Goal: Task Accomplishment & Management: Complete application form

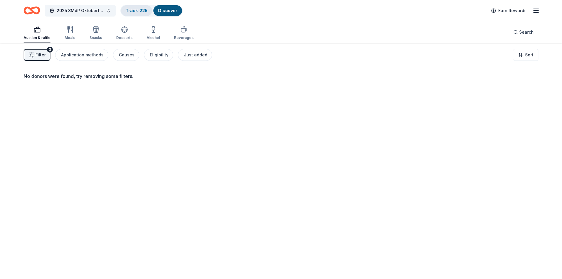
click at [131, 7] on div "Track · 225" at bounding box center [136, 10] width 31 height 11
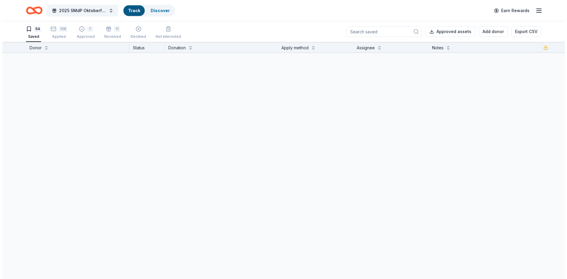
scroll to position [0, 0]
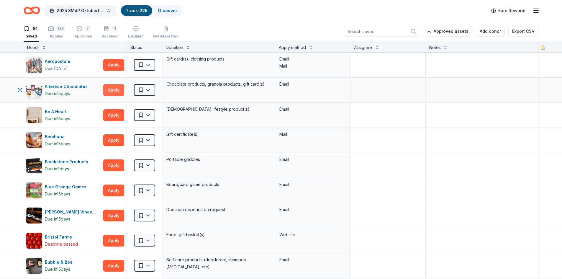
click at [115, 89] on button "Apply" at bounding box center [113, 90] width 21 height 12
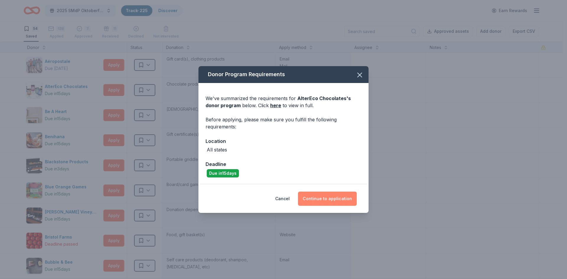
click at [321, 197] on button "Continue to application" at bounding box center [327, 199] width 59 height 14
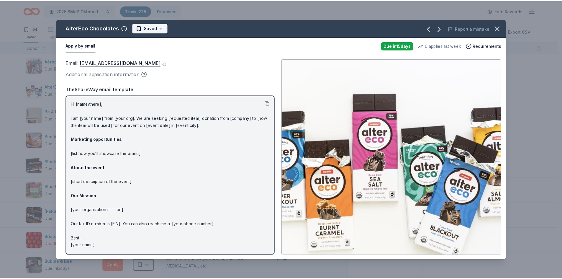
scroll to position [0, 0]
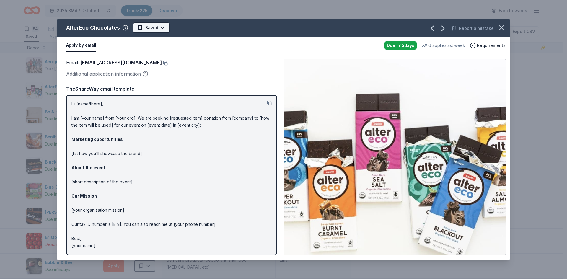
click at [160, 25] on html "2025 SMdP Oktoberfest Track · 225 Discover Earn Rewards 54 Saved 138 Applied 7 …" at bounding box center [283, 139] width 567 height 279
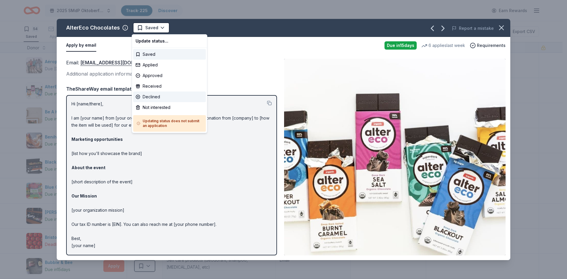
click at [155, 94] on div "Declined" at bounding box center [169, 96] width 73 height 11
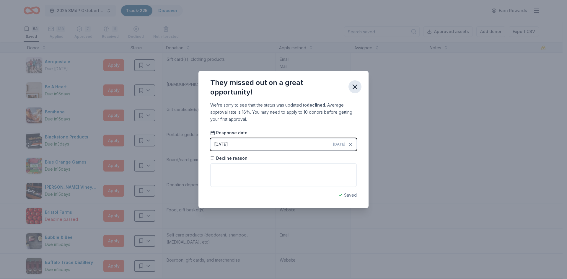
click at [355, 86] on icon "button" at bounding box center [355, 87] width 4 height 4
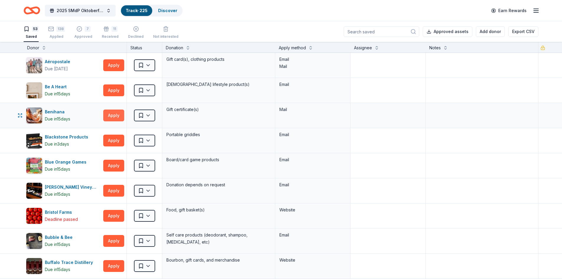
click at [112, 115] on button "Apply" at bounding box center [113, 115] width 21 height 12
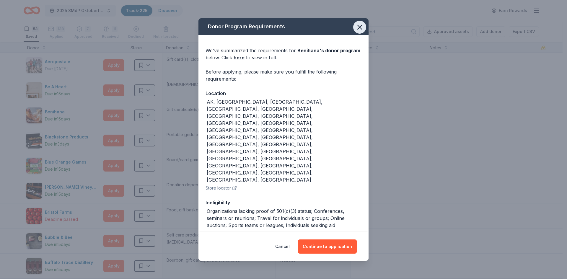
click at [362, 31] on icon "button" at bounding box center [359, 27] width 8 height 8
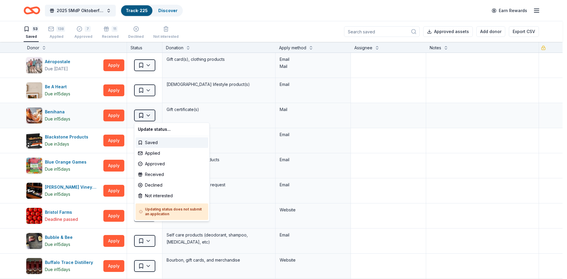
click at [141, 112] on html "2025 SMdP Oktoberfest Track · 225 Discover Earn Rewards 53 Saved 138 Applied 7 …" at bounding box center [283, 139] width 567 height 279
click at [154, 156] on div "Applied" at bounding box center [171, 153] width 73 height 11
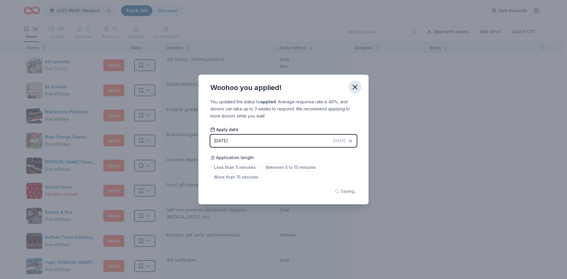
click at [352, 83] on icon "button" at bounding box center [355, 87] width 8 height 8
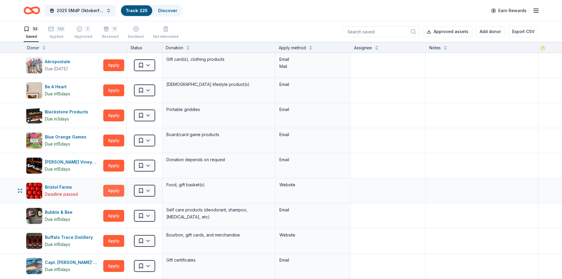
click at [115, 192] on button "Apply" at bounding box center [113, 191] width 21 height 12
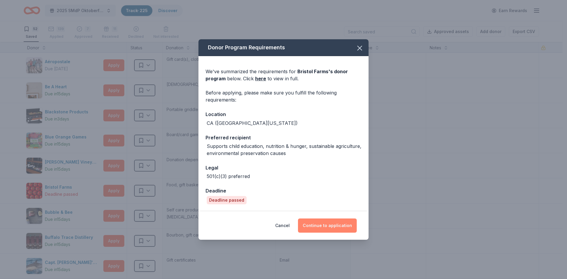
click at [339, 225] on button "Continue to application" at bounding box center [327, 225] width 59 height 14
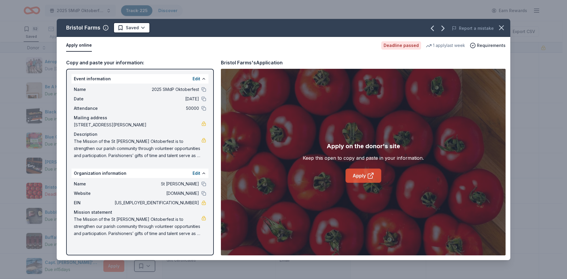
click at [359, 175] on link "Apply" at bounding box center [363, 176] width 36 height 14
click at [501, 25] on icon "button" at bounding box center [501, 28] width 8 height 8
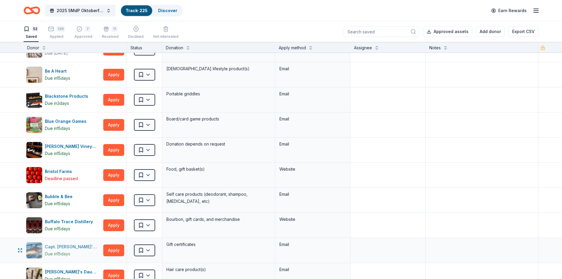
scroll to position [59, 0]
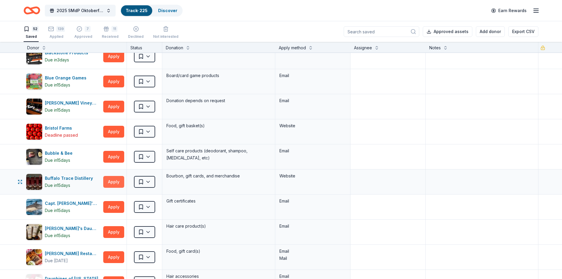
click at [112, 182] on button "Apply" at bounding box center [113, 182] width 21 height 12
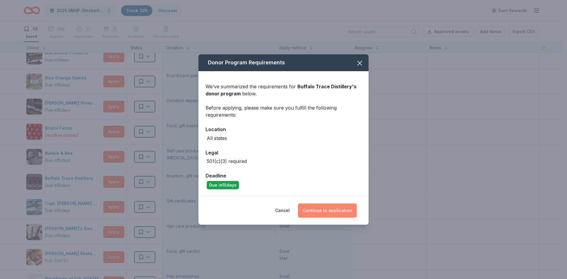
click at [320, 213] on button "Continue to application" at bounding box center [327, 210] width 59 height 14
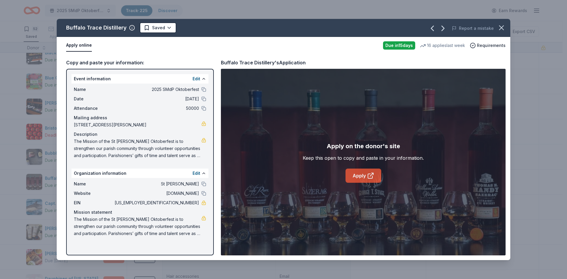
click at [375, 176] on link "Apply" at bounding box center [363, 176] width 36 height 14
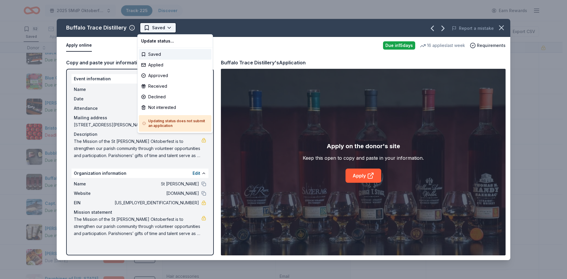
click at [166, 27] on html "2025 SMdP Oktoberfest Track · 225 Discover Earn Rewards 52 Saved 139 Applied 7 …" at bounding box center [283, 139] width 567 height 279
click at [156, 64] on div "Applied" at bounding box center [175, 65] width 73 height 11
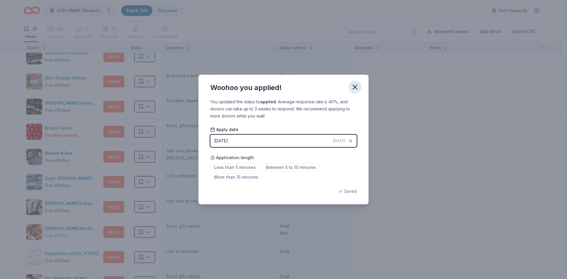
click at [357, 87] on icon "button" at bounding box center [355, 87] width 8 height 8
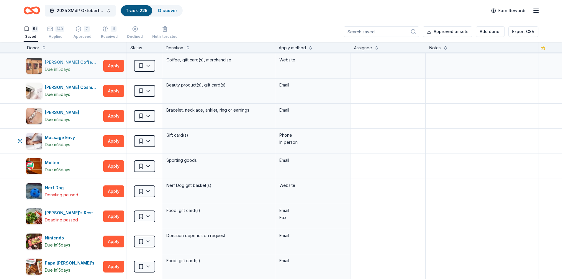
scroll to position [531, 0]
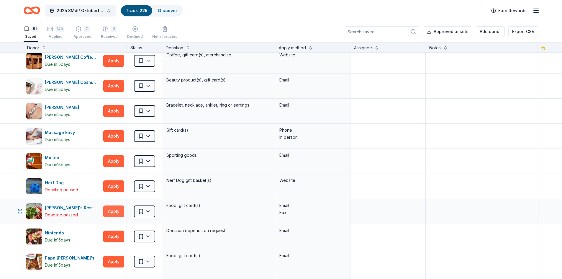
click at [117, 207] on button "Apply" at bounding box center [113, 211] width 21 height 12
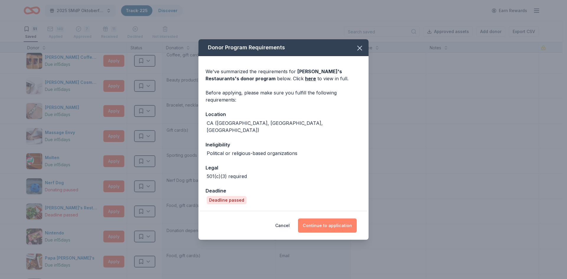
click at [334, 225] on button "Continue to application" at bounding box center [327, 225] width 59 height 14
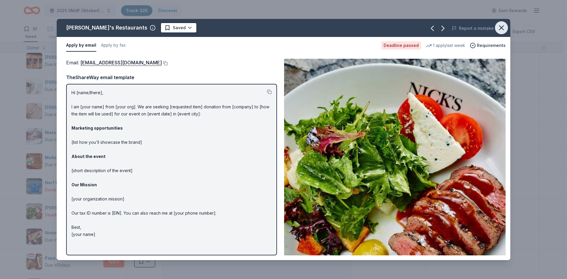
click at [500, 27] on icon "button" at bounding box center [501, 28] width 8 height 8
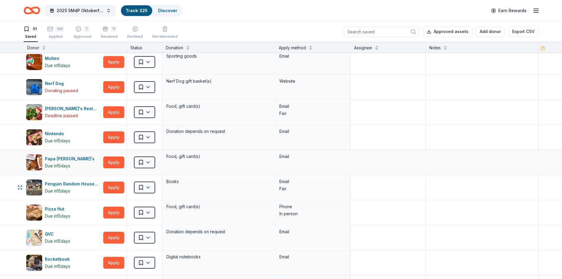
scroll to position [649, 0]
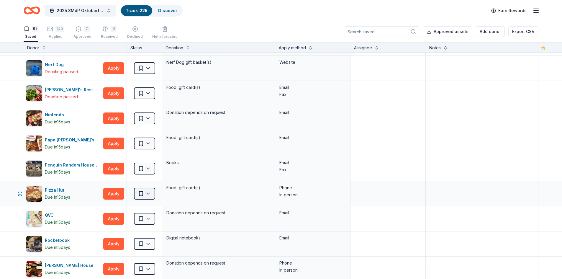
click at [142, 191] on html "2025 SMdP Oktoberfest Track · 225 Discover Earn Rewards 51 Saved 140 Applied 7 …" at bounding box center [281, 139] width 562 height 279
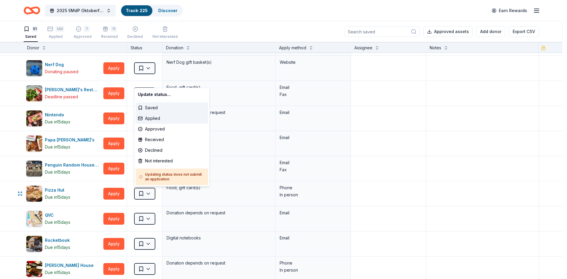
click at [161, 118] on div "Applied" at bounding box center [171, 118] width 73 height 11
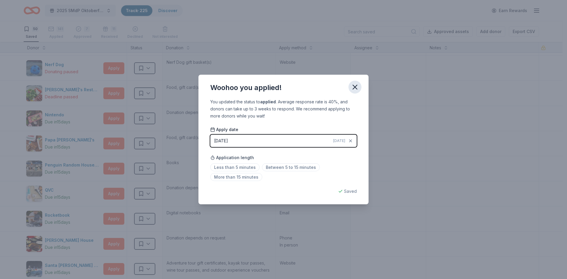
click at [355, 84] on icon "button" at bounding box center [355, 87] width 8 height 8
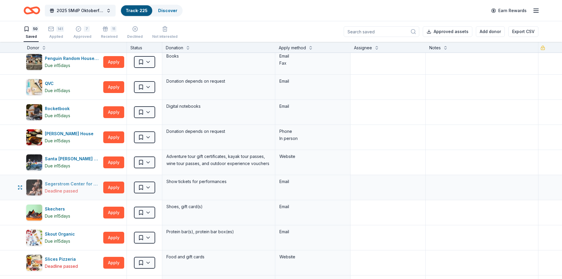
scroll to position [767, 0]
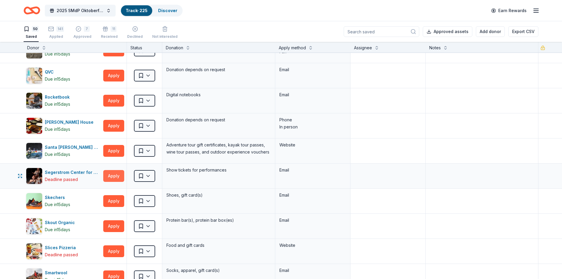
click at [111, 173] on button "Apply" at bounding box center [113, 176] width 21 height 12
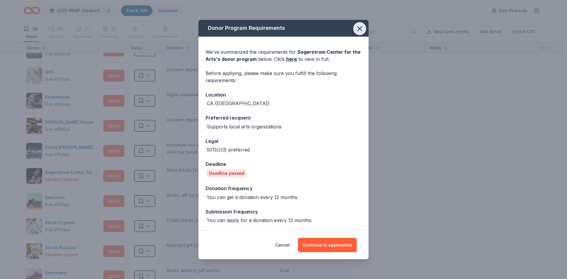
click at [360, 26] on icon "button" at bounding box center [359, 28] width 8 height 8
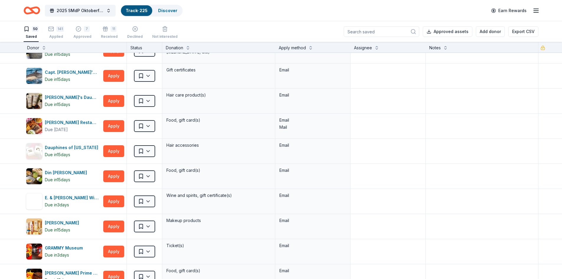
scroll to position [0, 0]
